Goal: Task Accomplishment & Management: Use online tool/utility

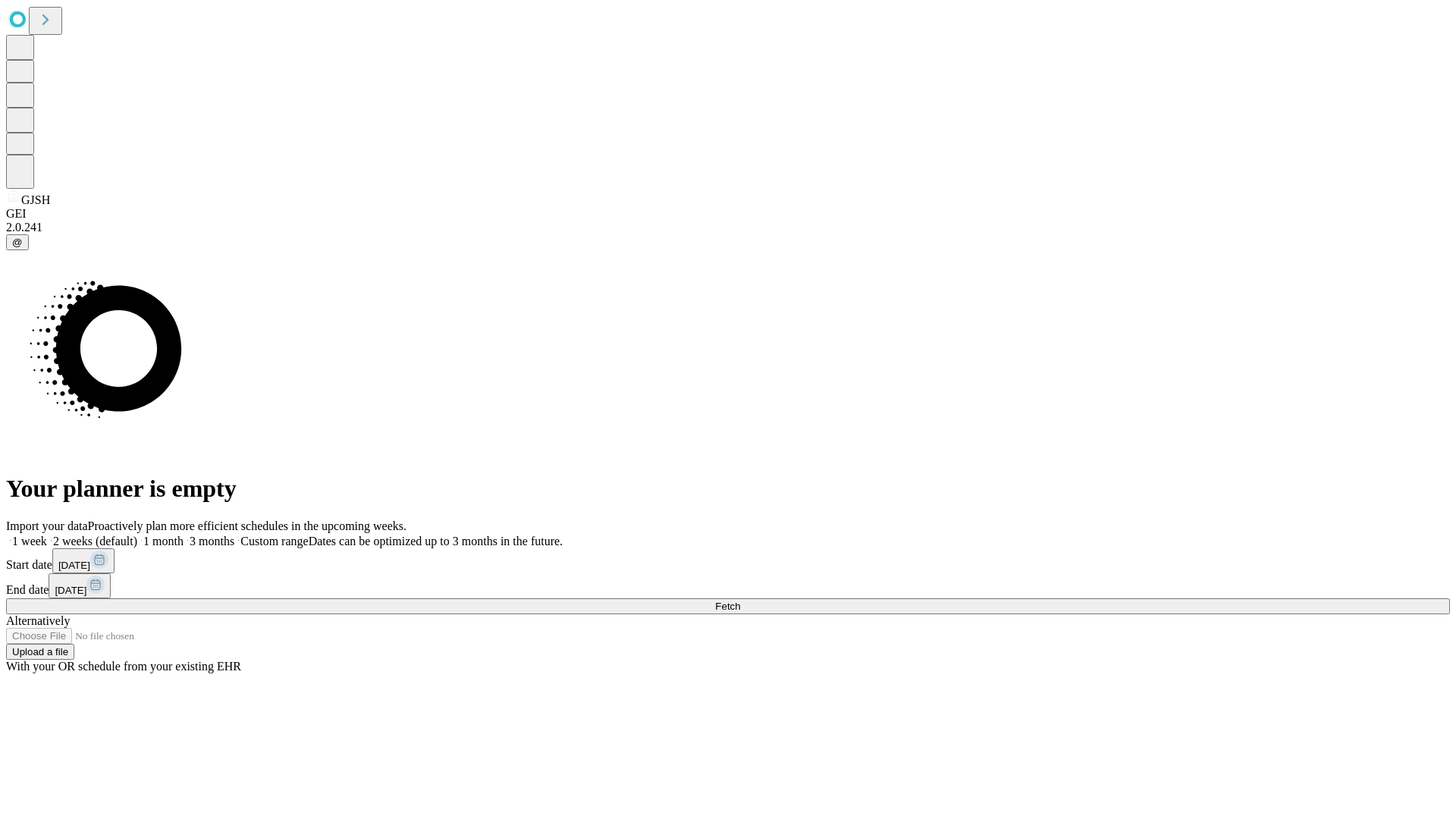
click at [740, 601] on span "Fetch" at bounding box center [728, 606] width 25 height 12
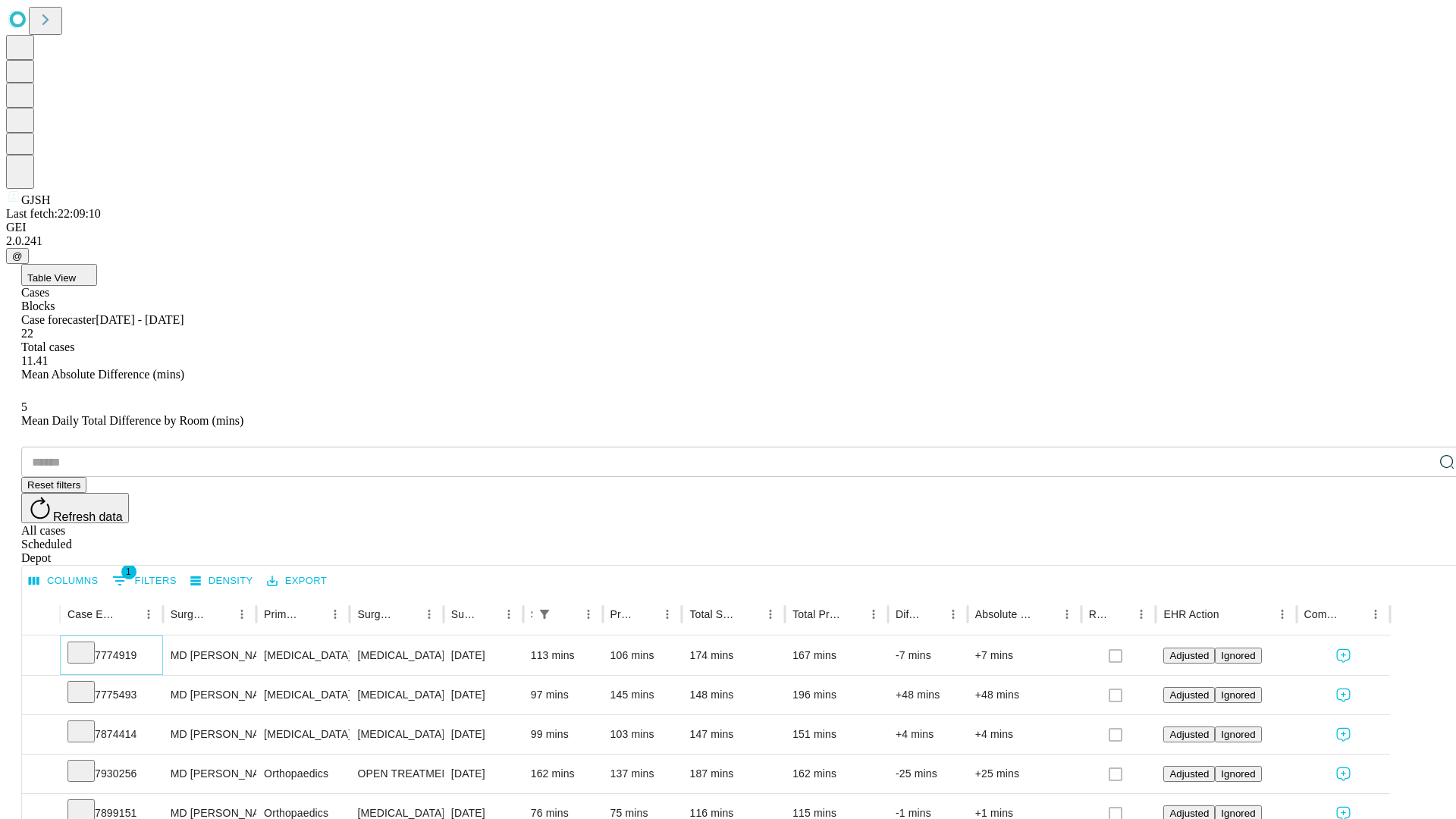
click at [89, 643] on icon at bounding box center [81, 651] width 15 height 15
